Goal: Transaction & Acquisition: Purchase product/service

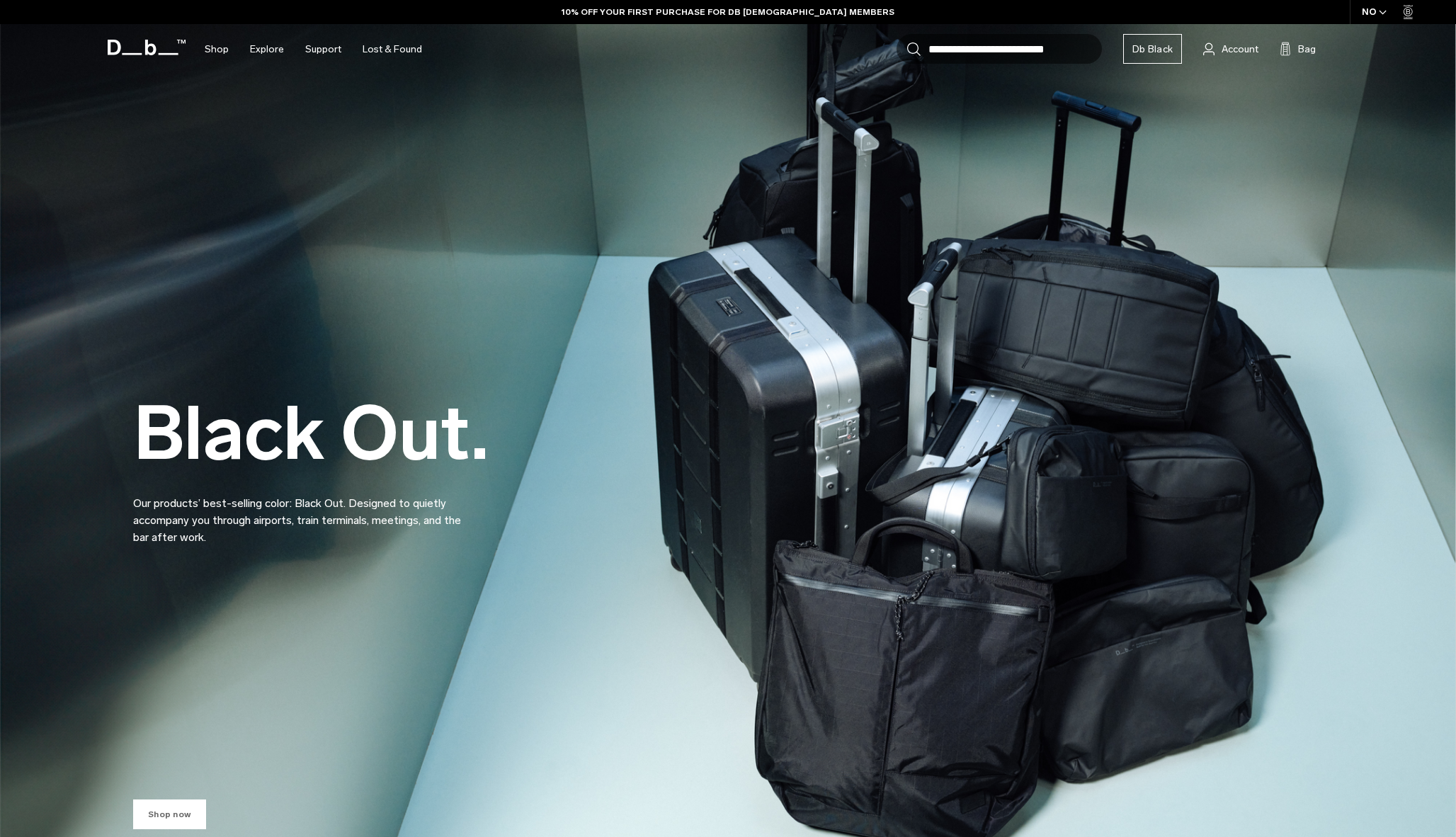
click at [180, 814] on link "Shop now" at bounding box center [169, 814] width 73 height 30
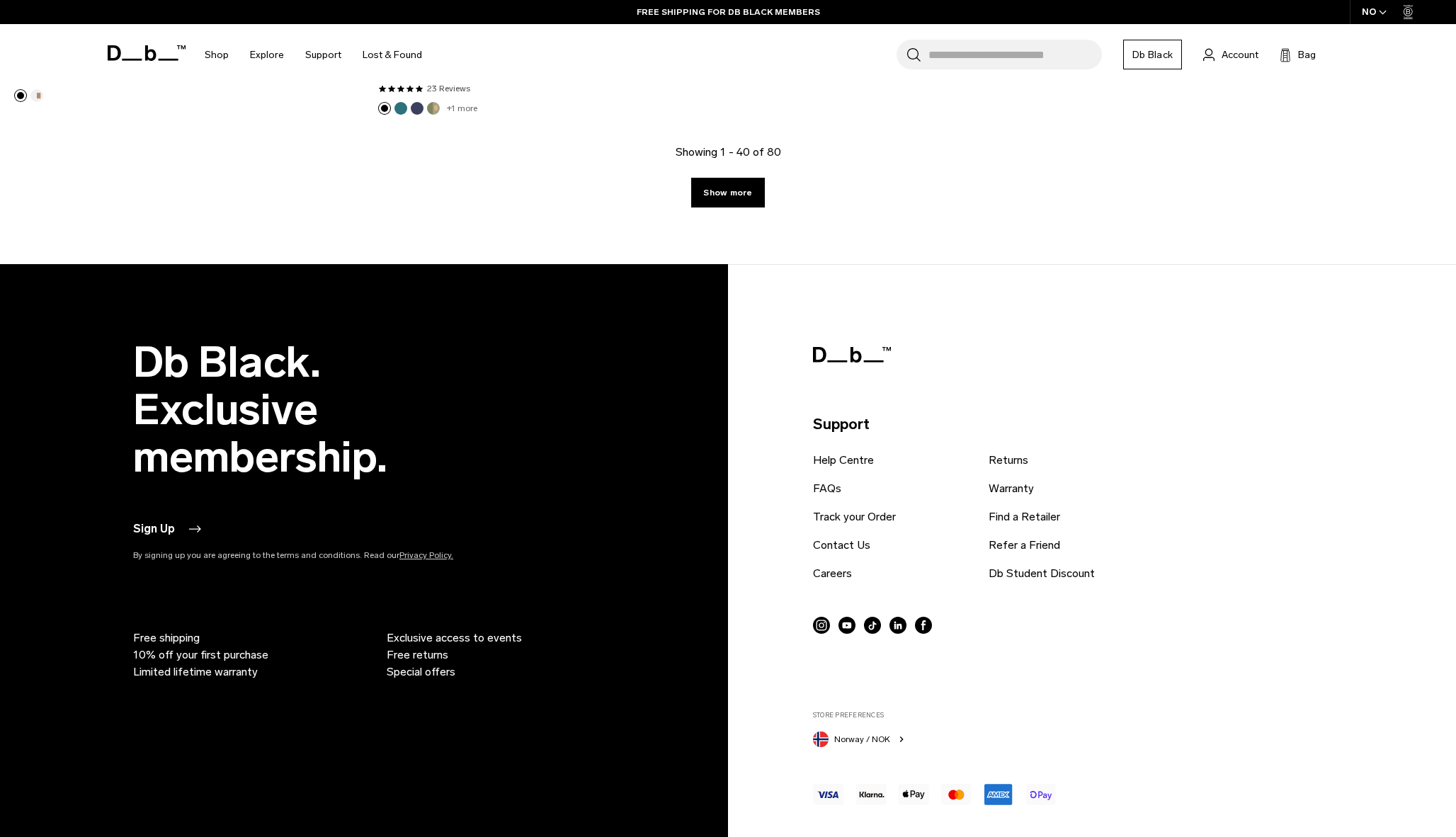
scroll to position [7009, 0]
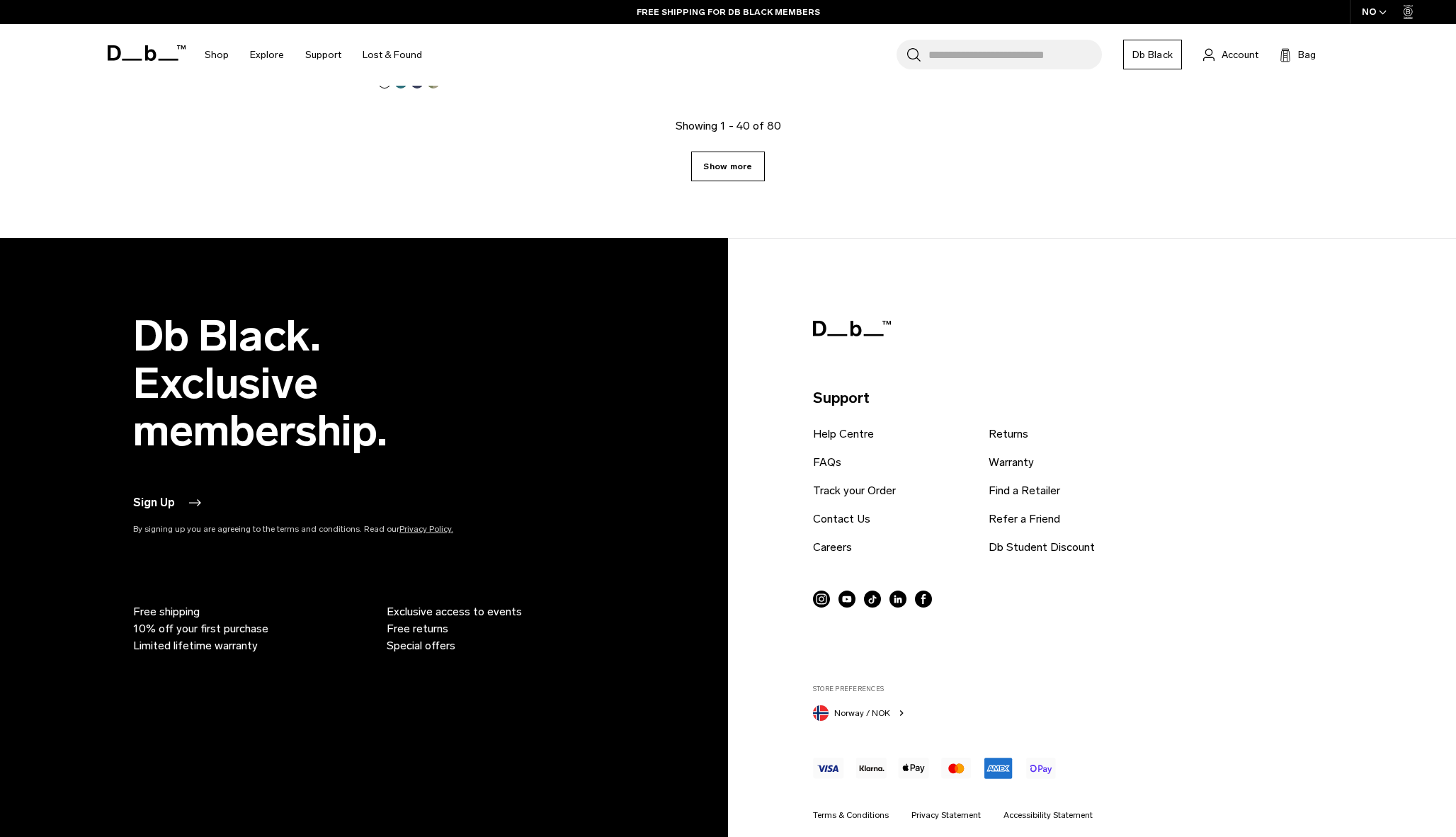
click at [727, 174] on link "Show more" at bounding box center [727, 166] width 73 height 30
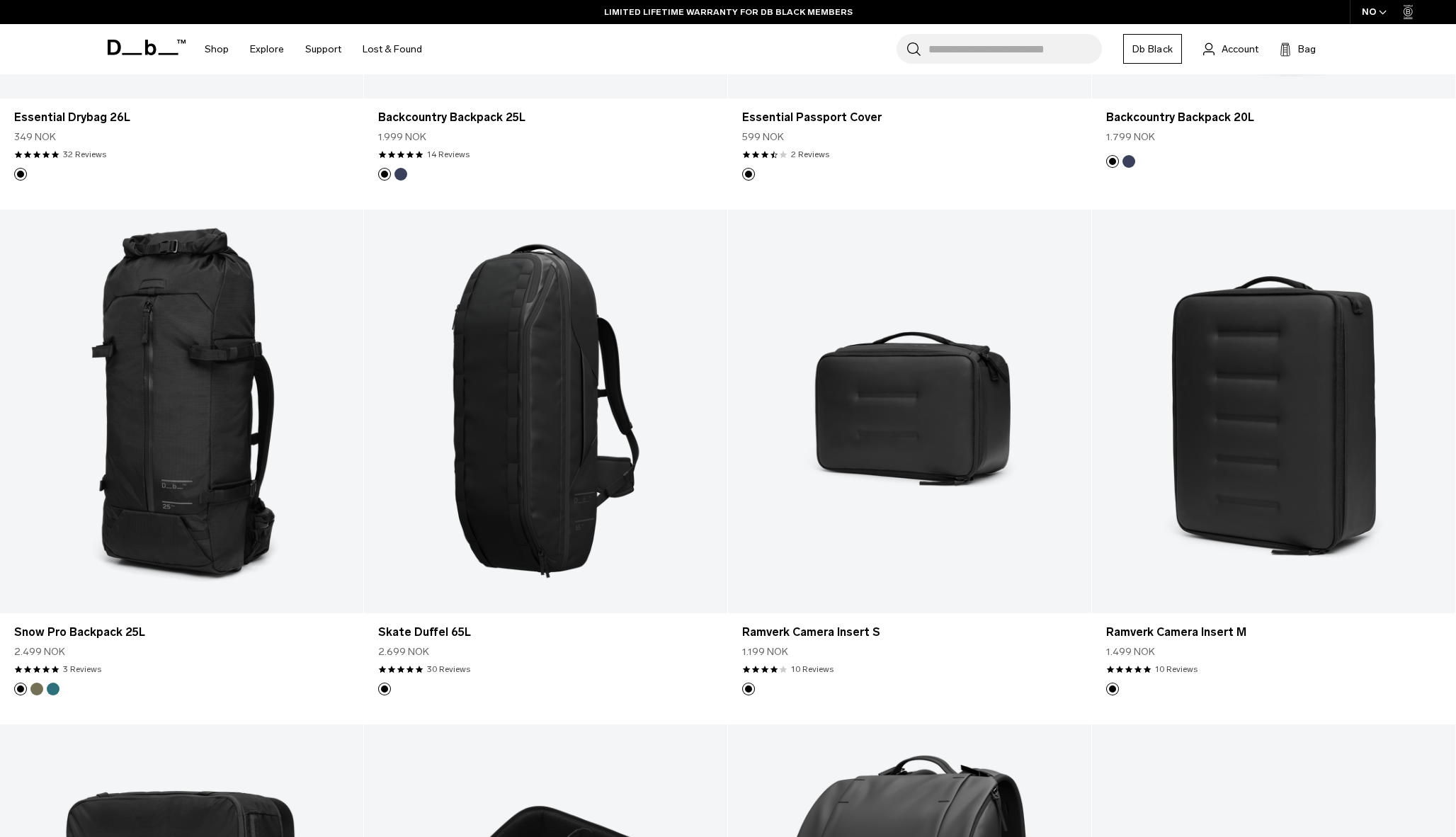
scroll to position [9988, 0]
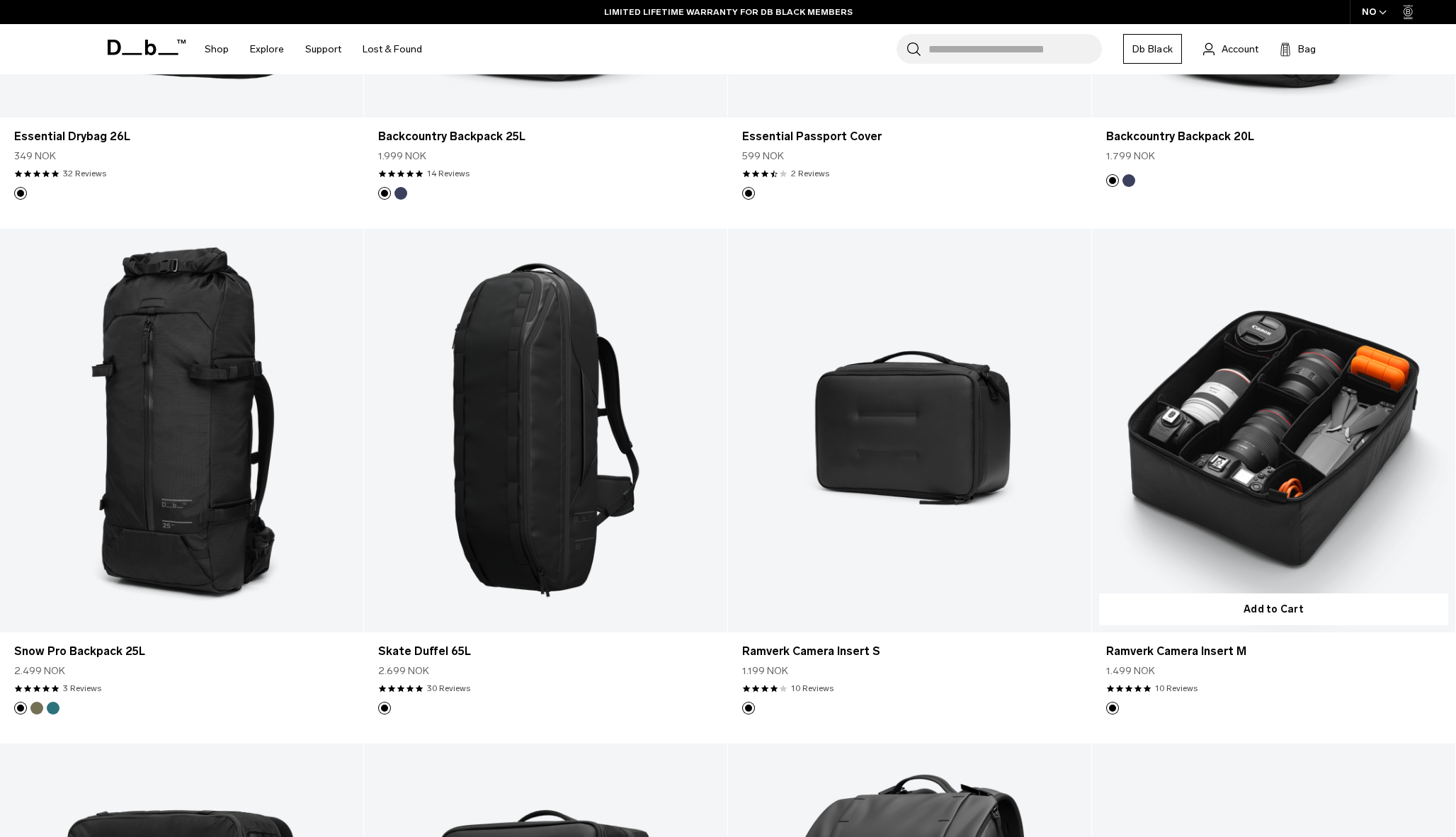
click at [1243, 463] on link "Ramverk Camera Insert M" at bounding box center [1273, 430] width 363 height 404
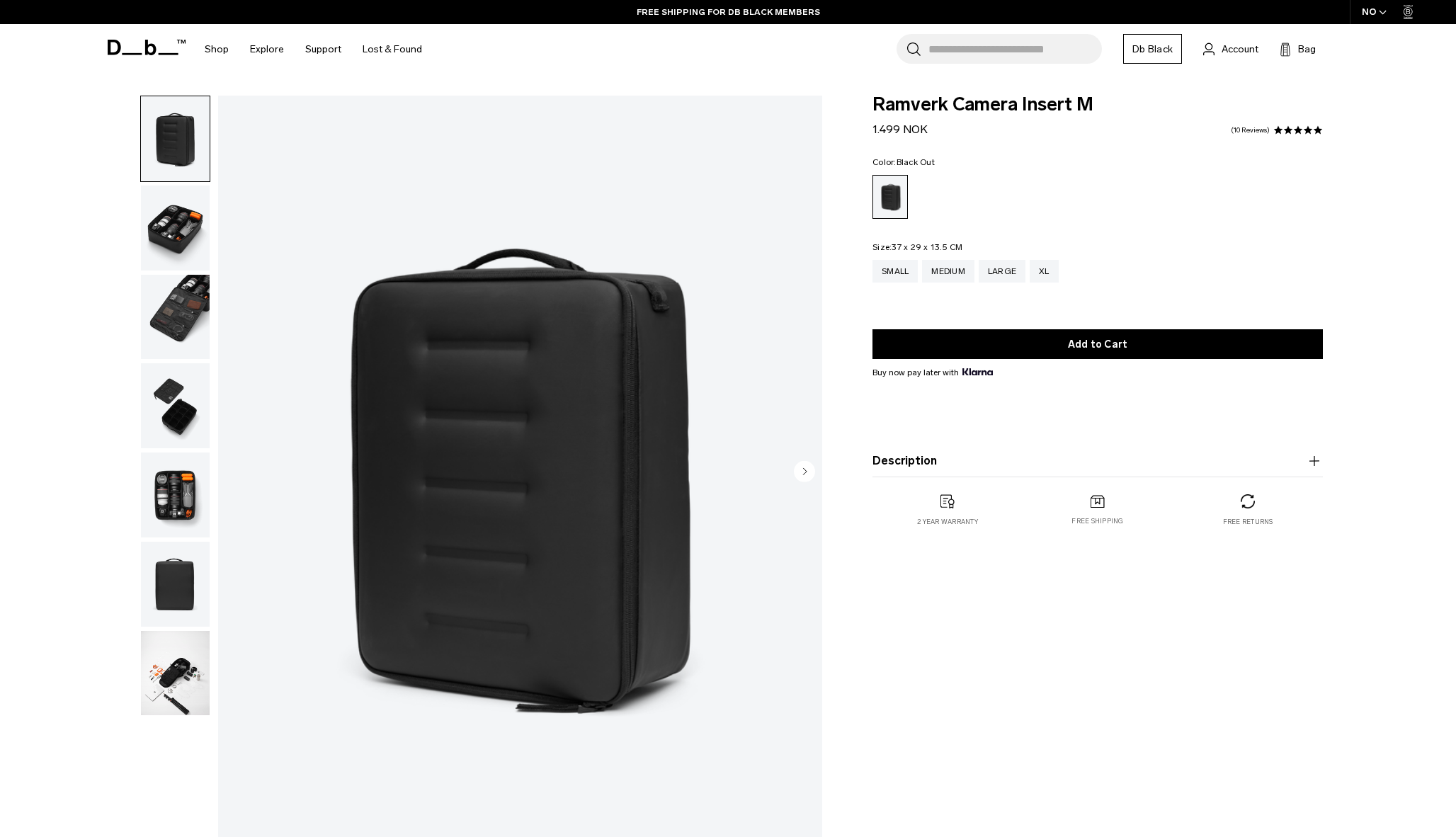
click at [185, 302] on img "button" at bounding box center [175, 317] width 69 height 85
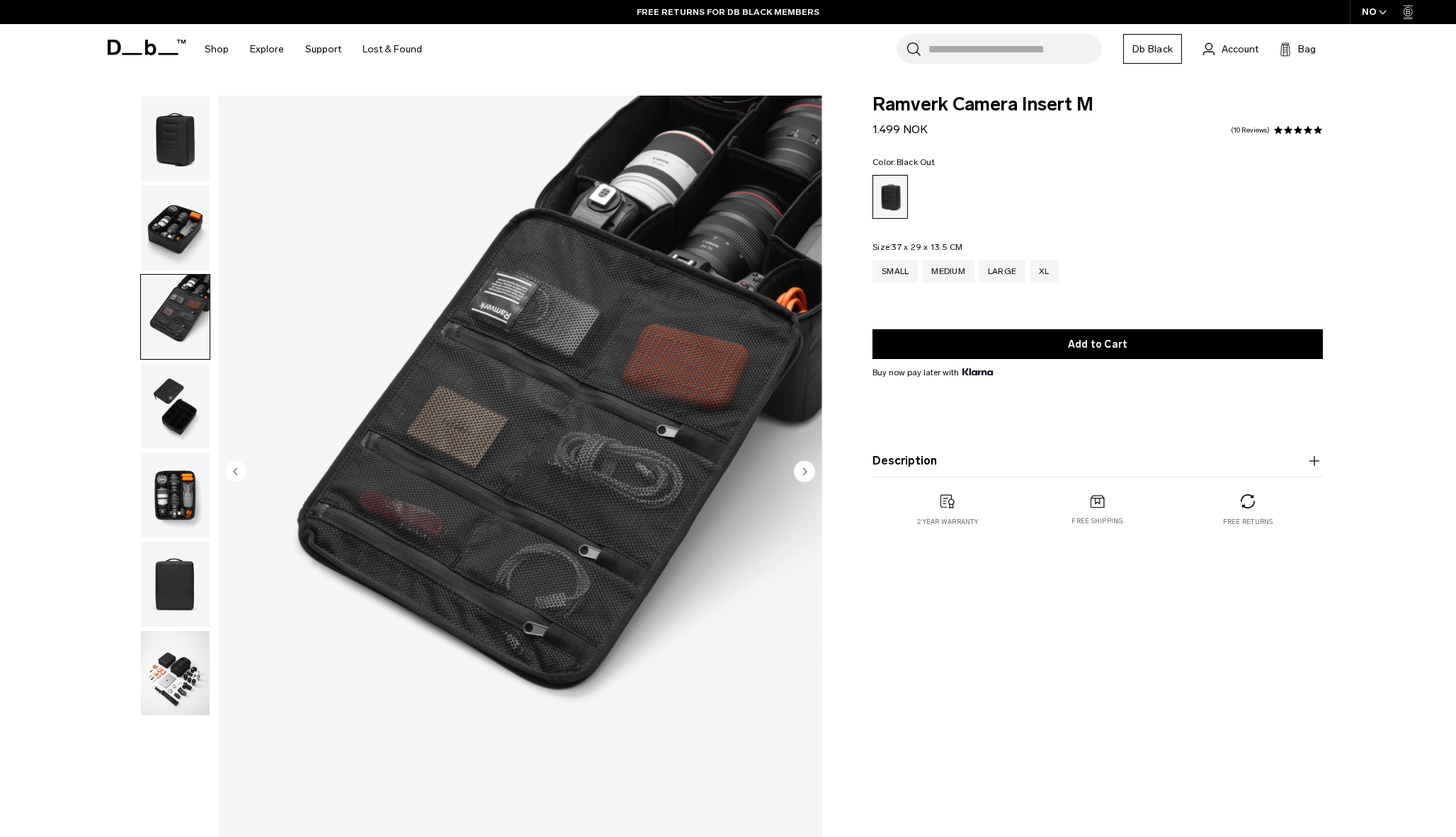
click at [174, 663] on img "button" at bounding box center [175, 673] width 69 height 85
